Goal: Check status: Check status

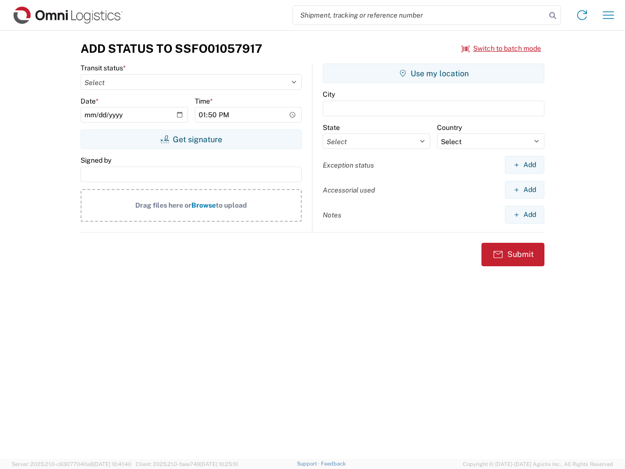
click at [420, 15] on input "search" at bounding box center [419, 15] width 253 height 19
click at [553, 16] on icon at bounding box center [553, 16] width 14 height 14
click at [582, 15] on icon at bounding box center [583, 15] width 16 height 16
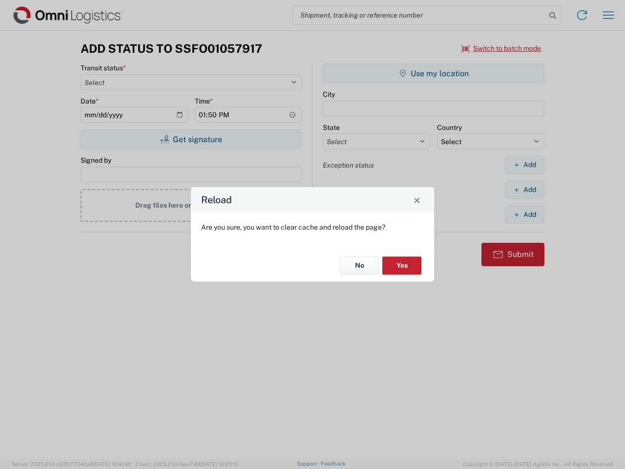
click at [609, 15] on div "Reload Are you sure, you want to clear cache and reload the page? No Yes" at bounding box center [312, 234] width 625 height 469
click at [502, 48] on div "Reload Are you sure, you want to clear cache and reload the page? No Yes" at bounding box center [312, 234] width 625 height 469
click at [191, 139] on div "Reload Are you sure, you want to clear cache and reload the page? No Yes" at bounding box center [312, 234] width 625 height 469
click at [434, 73] on div "Reload Are you sure, you want to clear cache and reload the page? No Yes" at bounding box center [312, 234] width 625 height 469
click at [525, 165] on div "Reload Are you sure, you want to clear cache and reload the page? No Yes" at bounding box center [312, 234] width 625 height 469
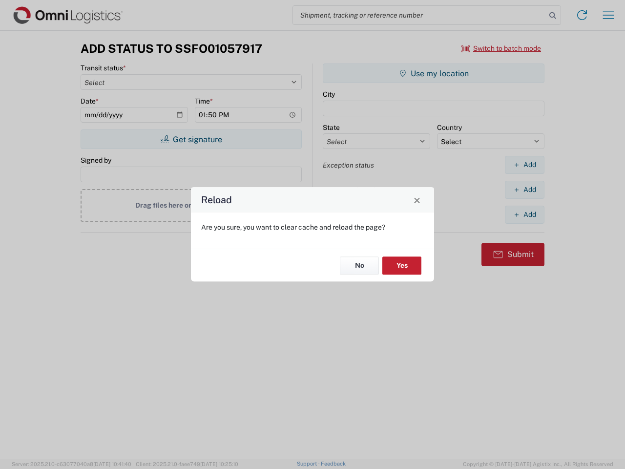
click at [525, 190] on div "Reload Are you sure, you want to clear cache and reload the page? No Yes" at bounding box center [312, 234] width 625 height 469
click at [525, 215] on div "Reload Are you sure, you want to clear cache and reload the page? No Yes" at bounding box center [312, 234] width 625 height 469
